Goal: Download file/media

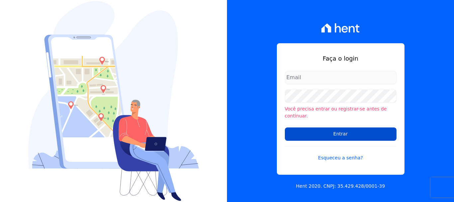
type input "[EMAIL_ADDRESS][DOMAIN_NAME]"
click at [385, 128] on input "Entrar" at bounding box center [341, 133] width 112 height 13
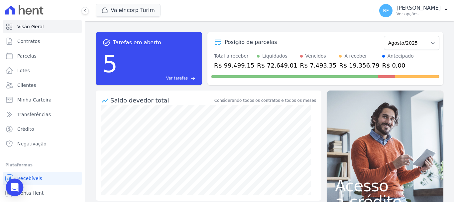
click at [11, 194] on body "Visão Geral Contratos Parcelas Lotes Clientes Minha Carteira Transferências Cré…" at bounding box center [227, 101] width 454 height 202
click at [17, 177] on link "Recebíveis" at bounding box center [42, 177] width 79 height 13
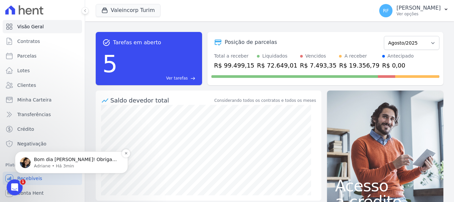
click at [48, 171] on div "Bom dia Rafaela! Obrigada por informar. ; ) Adriane • Há 3min" at bounding box center [71, 162] width 113 height 22
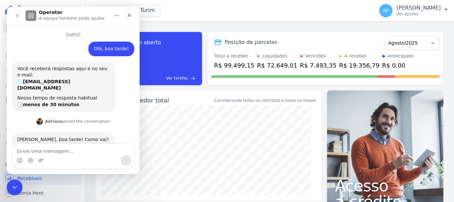
scroll to position [17, 0]
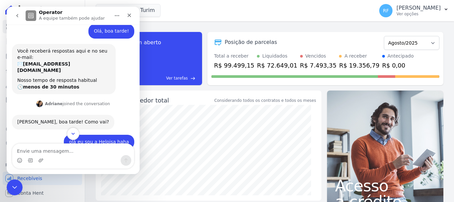
click at [71, 135] on icon "Scroll to bottom" at bounding box center [73, 134] width 6 height 6
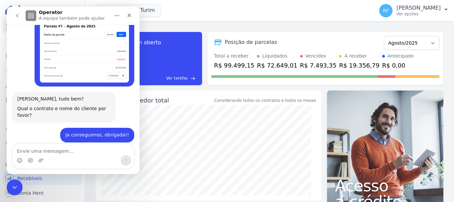
scroll to position [594, 0]
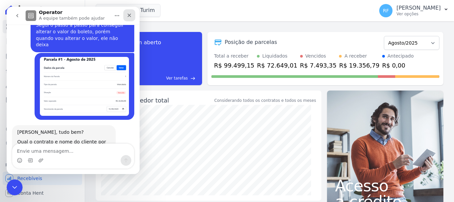
click at [132, 14] on icon "Fechar" at bounding box center [129, 15] width 5 height 5
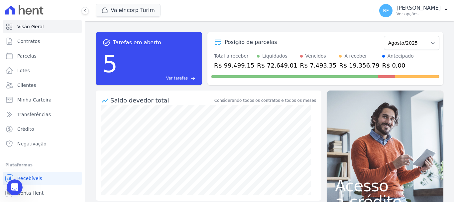
scroll to position [628, 0]
click at [426, 14] on p "Ver opções" at bounding box center [418, 13] width 44 height 5
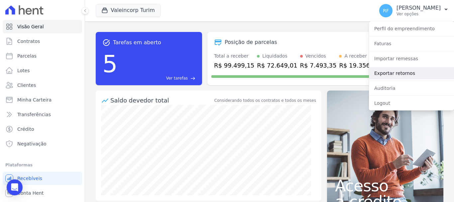
click at [408, 70] on link "Exportar retornos" at bounding box center [411, 73] width 85 height 12
click at [385, 77] on link "Exportar retornos" at bounding box center [411, 73] width 85 height 12
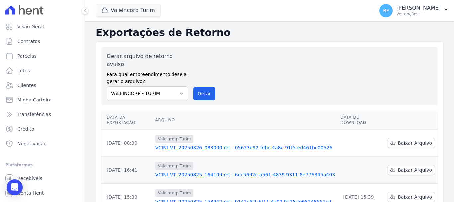
scroll to position [66, 0]
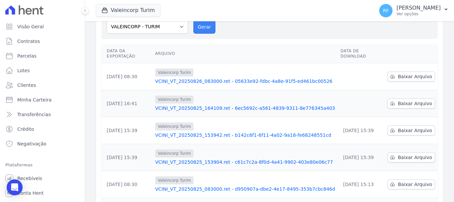
click at [201, 23] on button "Gerar" at bounding box center [204, 26] width 22 height 13
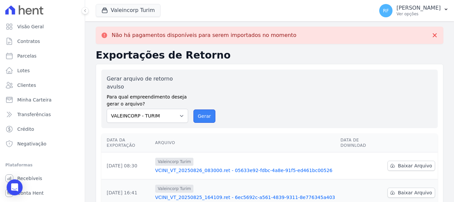
click at [208, 109] on button "Gerar" at bounding box center [204, 115] width 22 height 13
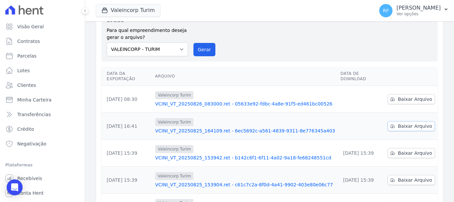
click at [404, 123] on span "Baixar Arquivo" at bounding box center [414, 126] width 34 height 7
click at [404, 96] on span "Baixar Arquivo" at bounding box center [414, 99] width 34 height 7
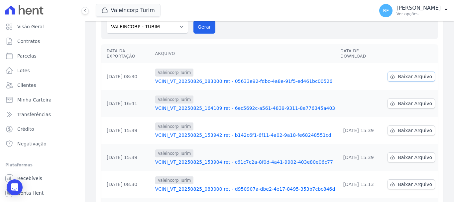
scroll to position [44, 0]
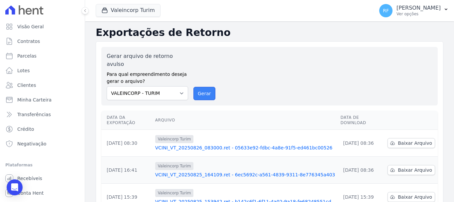
click at [207, 87] on button "Gerar" at bounding box center [204, 93] width 22 height 13
